Goal: Find contact information: Find contact information

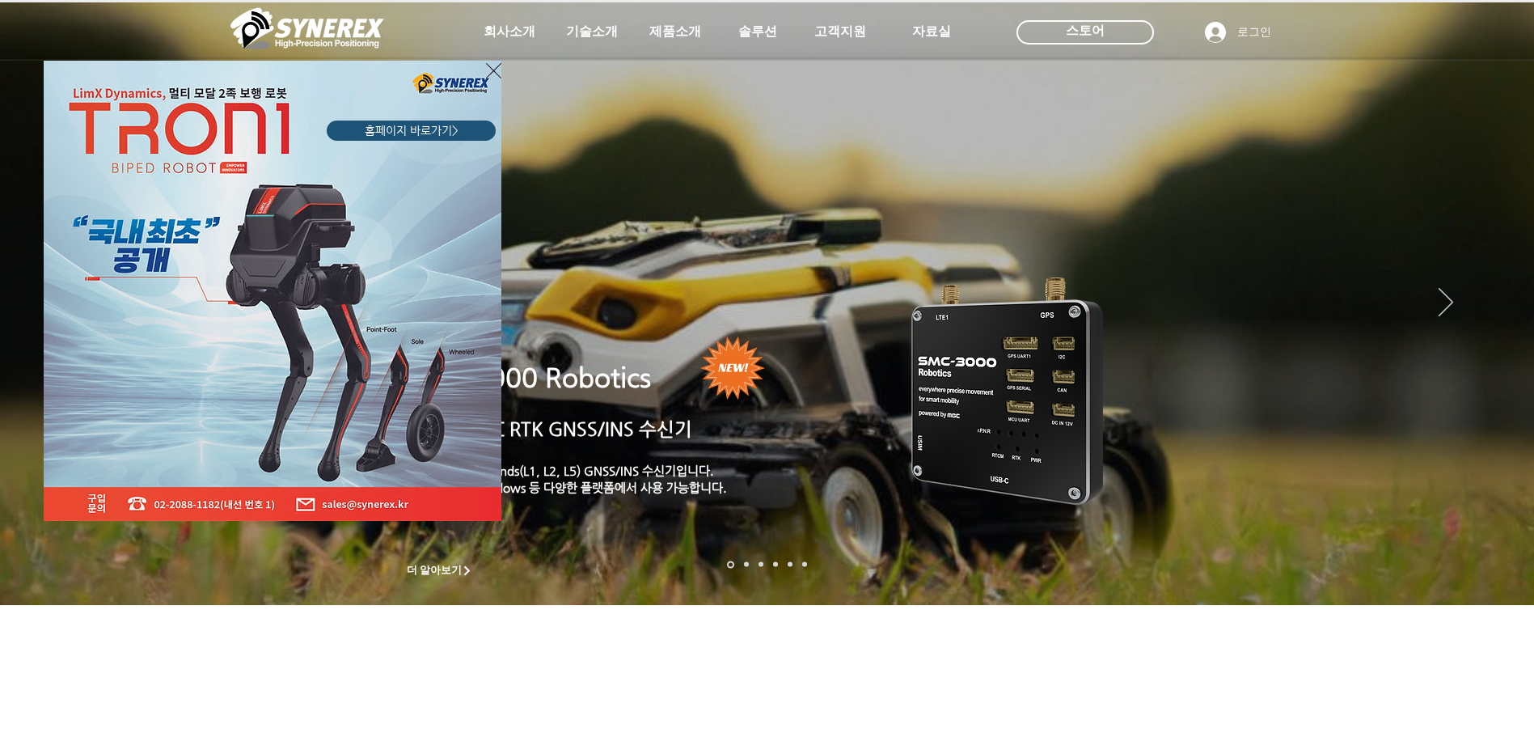
click at [484, 66] on img "LimX Dinamics" at bounding box center [273, 291] width 458 height 460
click at [489, 83] on img "LimX Dinamics" at bounding box center [273, 291] width 458 height 460
drag, startPoint x: 489, startPoint y: 71, endPoint x: 502, endPoint y: 40, distance: 33.7
click at [489, 70] on icon "사이트로 돌아가기" at bounding box center [493, 71] width 15 height 20
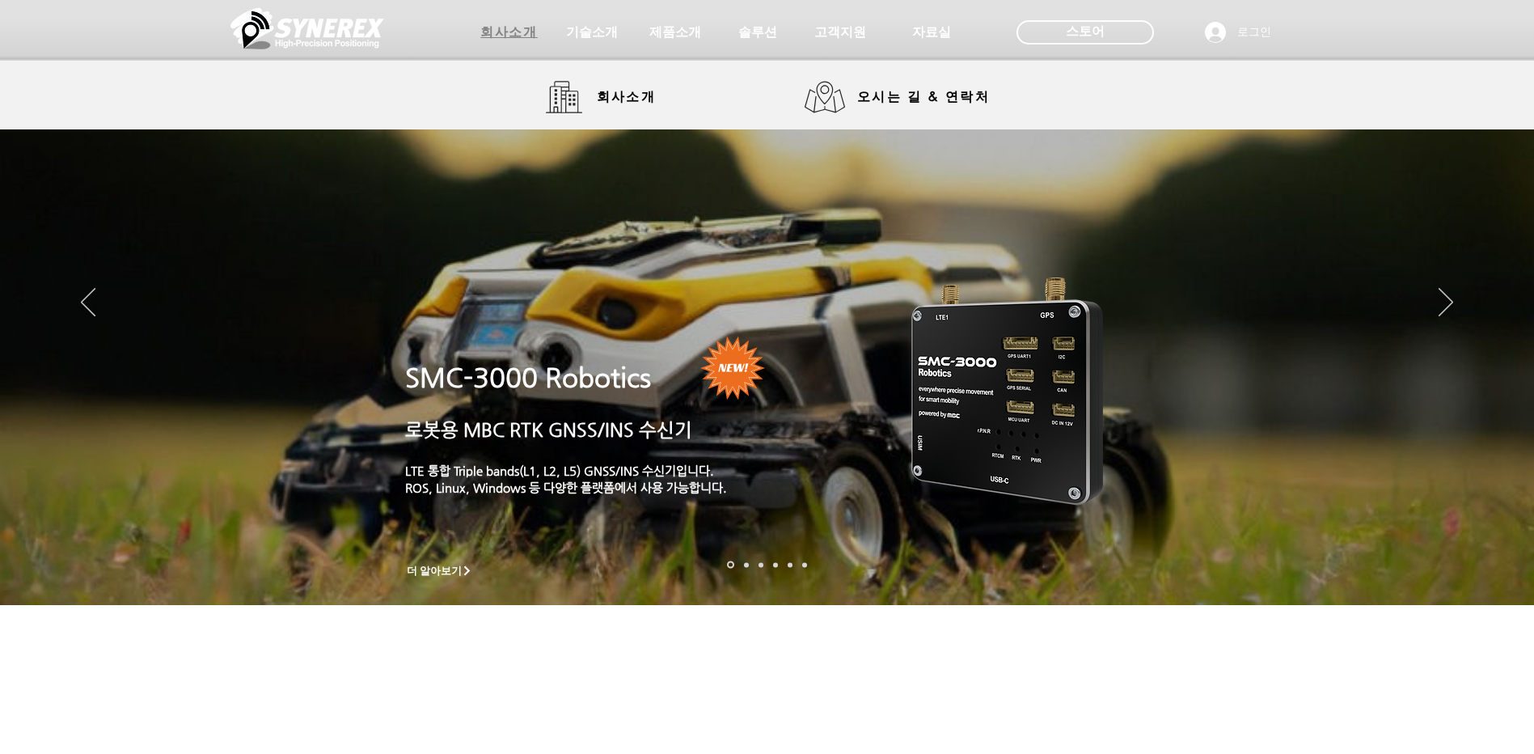
click at [505, 36] on span "회사소개" at bounding box center [508, 32] width 57 height 17
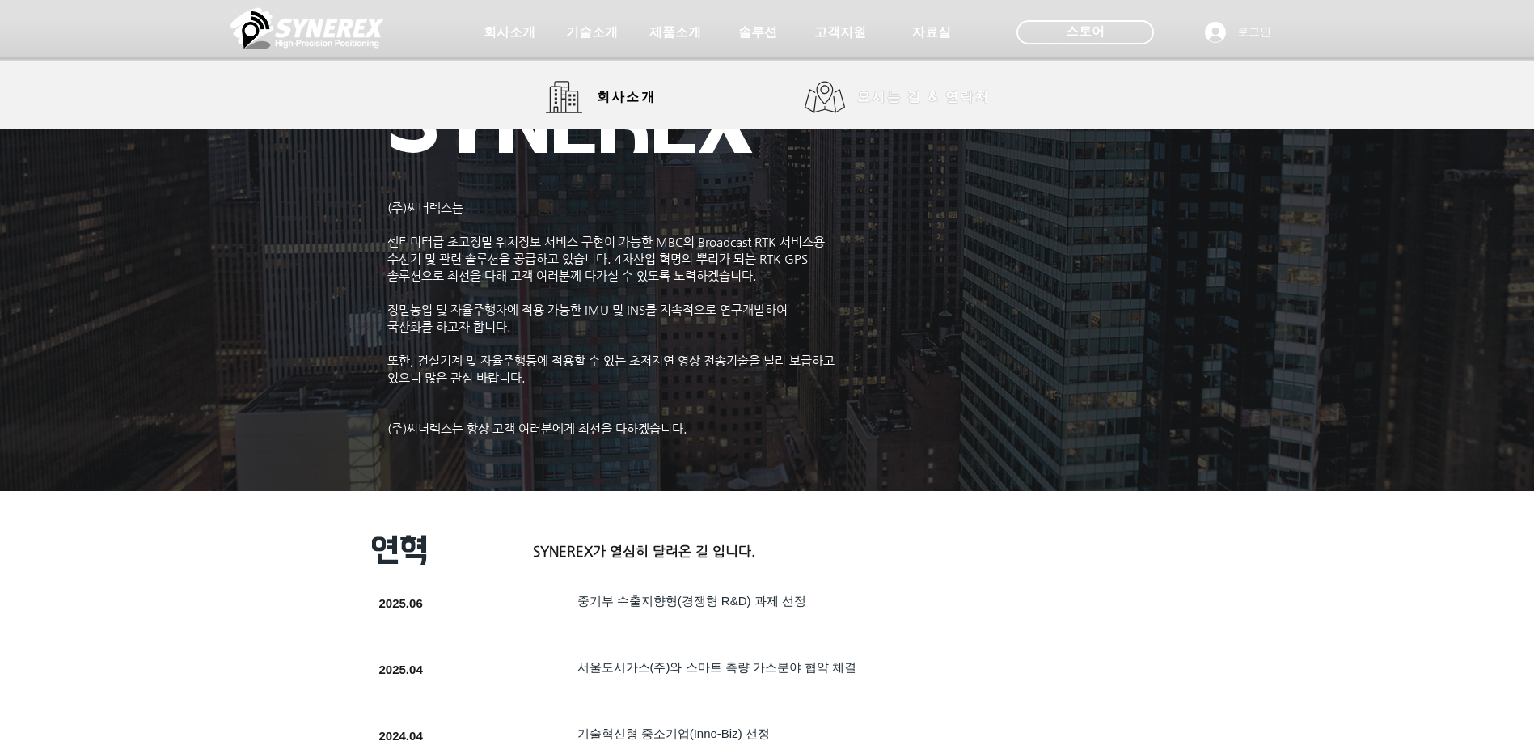
drag, startPoint x: 941, startPoint y: 85, endPoint x: 941, endPoint y: 102, distance: 17.0
click at [941, 86] on span "오시는 길 & 연락처" at bounding box center [924, 97] width 158 height 32
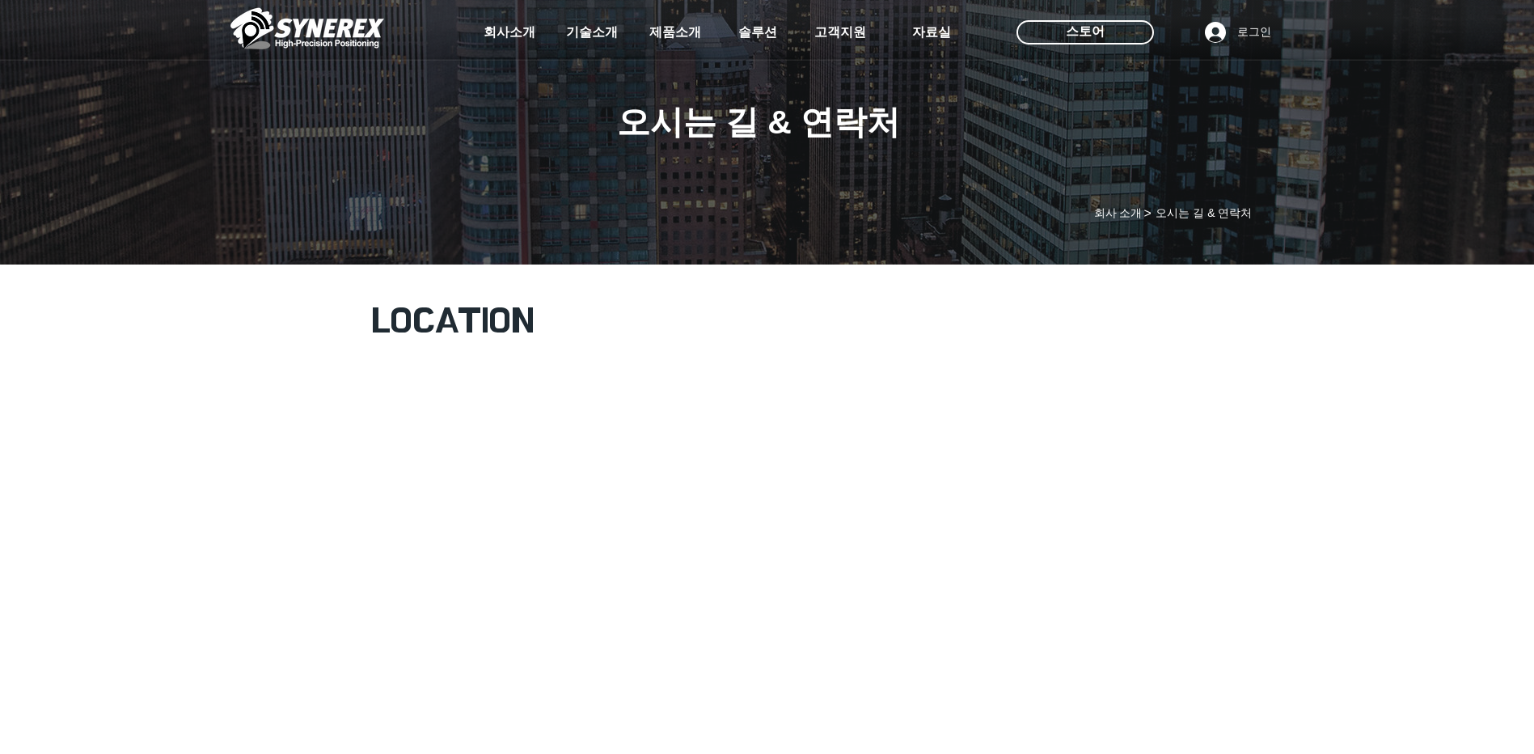
scroll to position [243, 0]
